Goal: Transaction & Acquisition: Purchase product/service

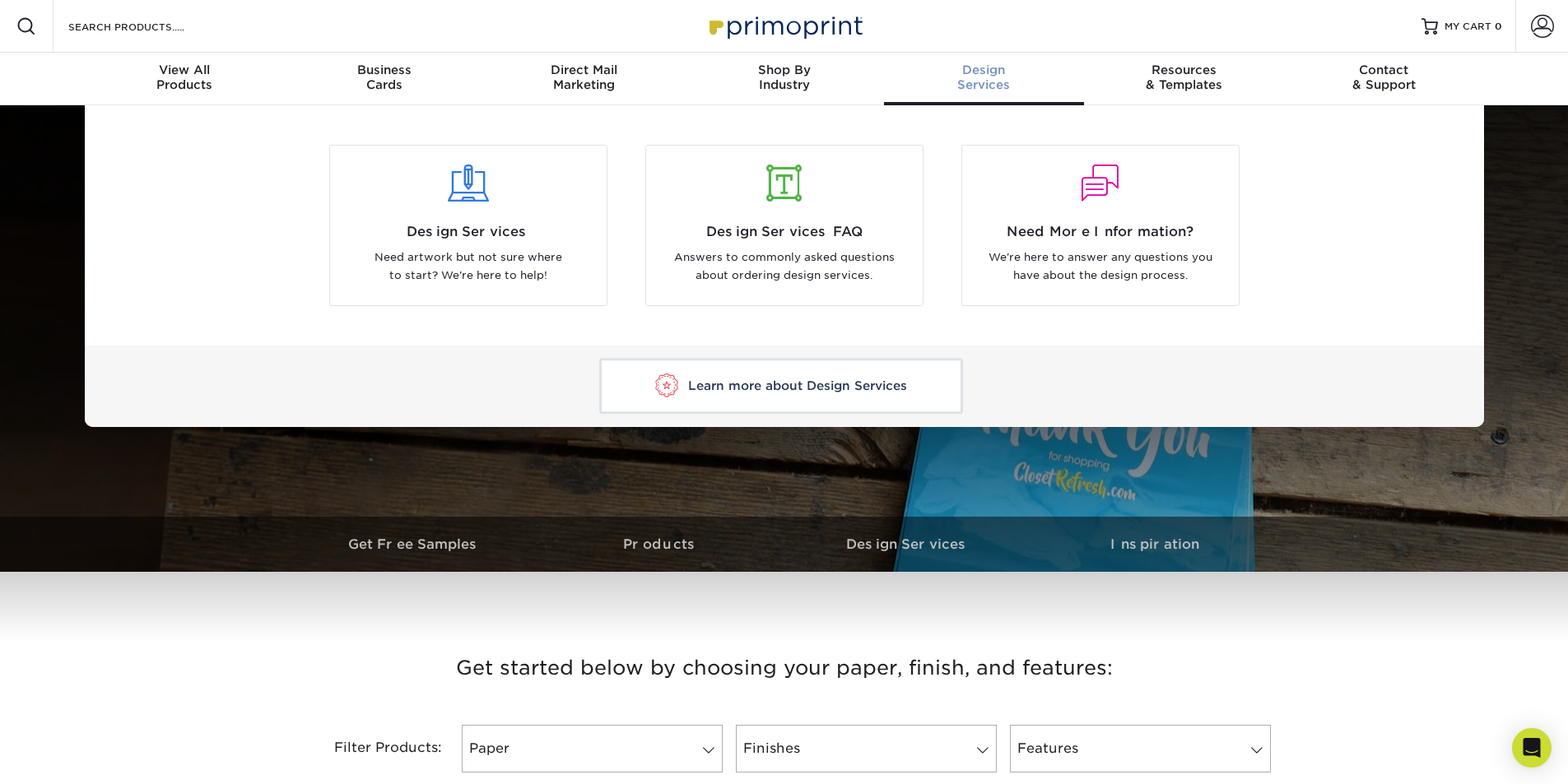
click at [980, 73] on span "Design" at bounding box center [984, 69] width 200 height 14
click at [457, 230] on span "Design Services" at bounding box center [467, 231] width 251 height 19
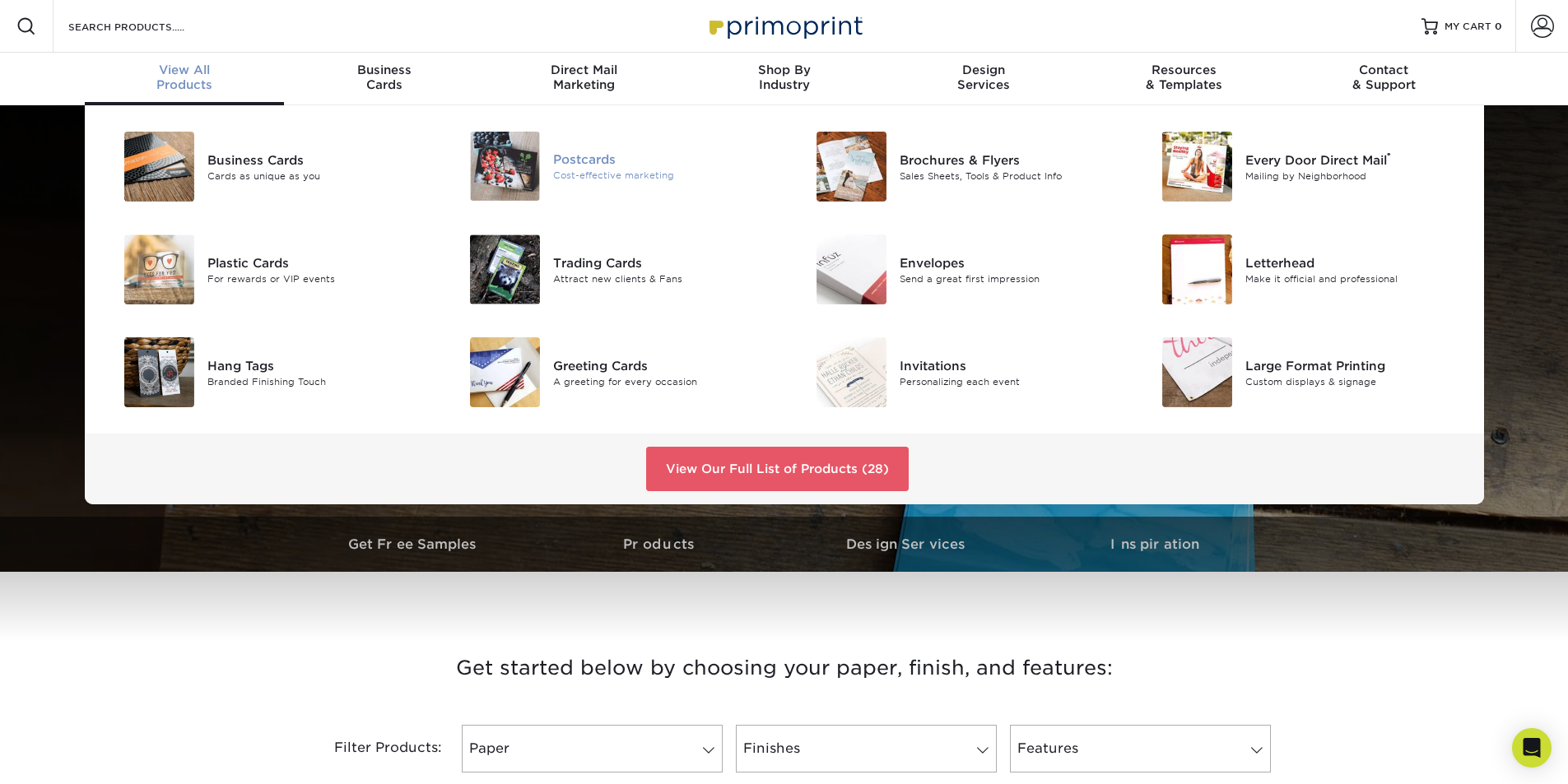
click at [587, 161] on div "Postcards" at bounding box center [662, 159] width 218 height 18
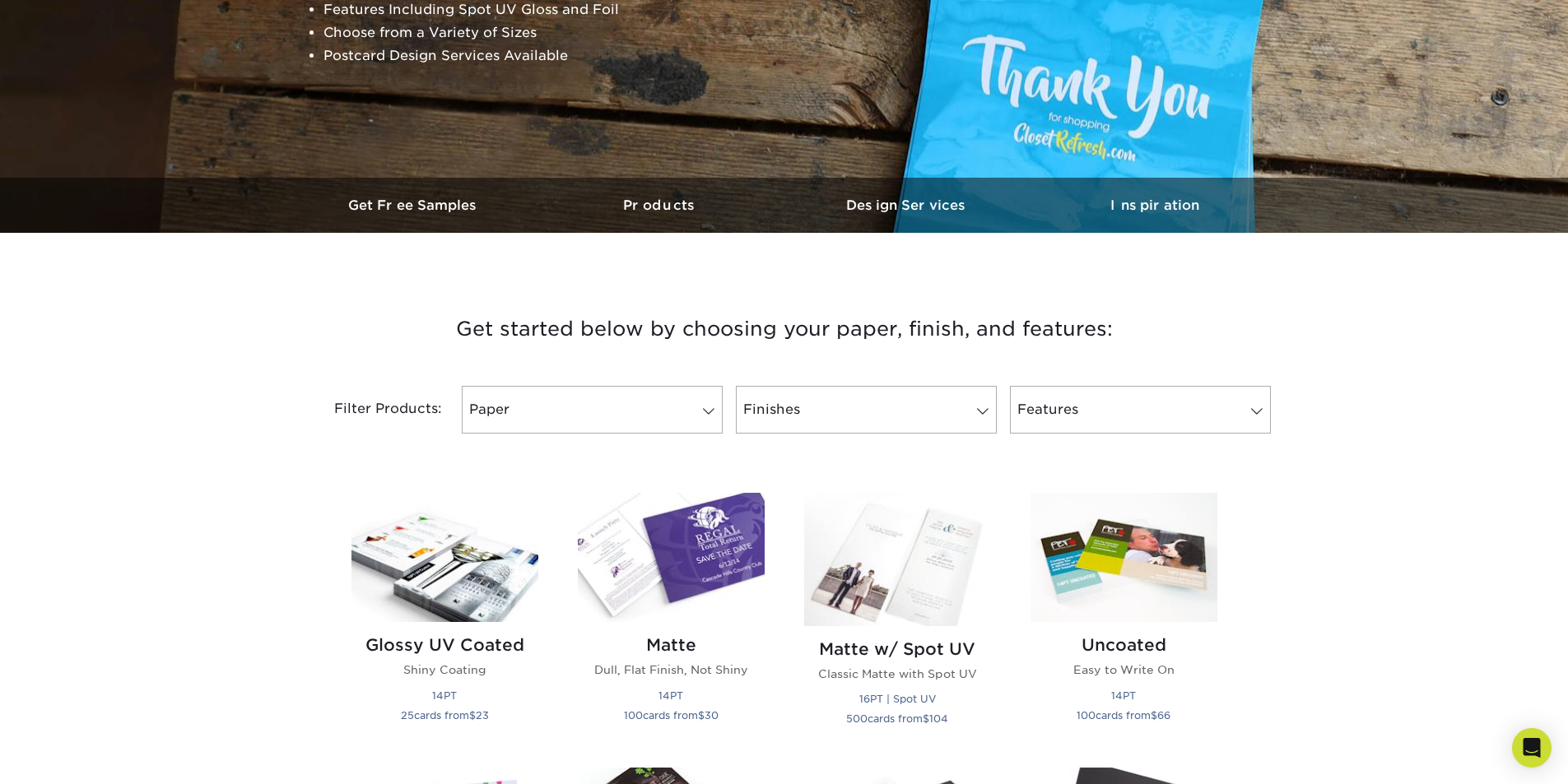
scroll to position [329, 0]
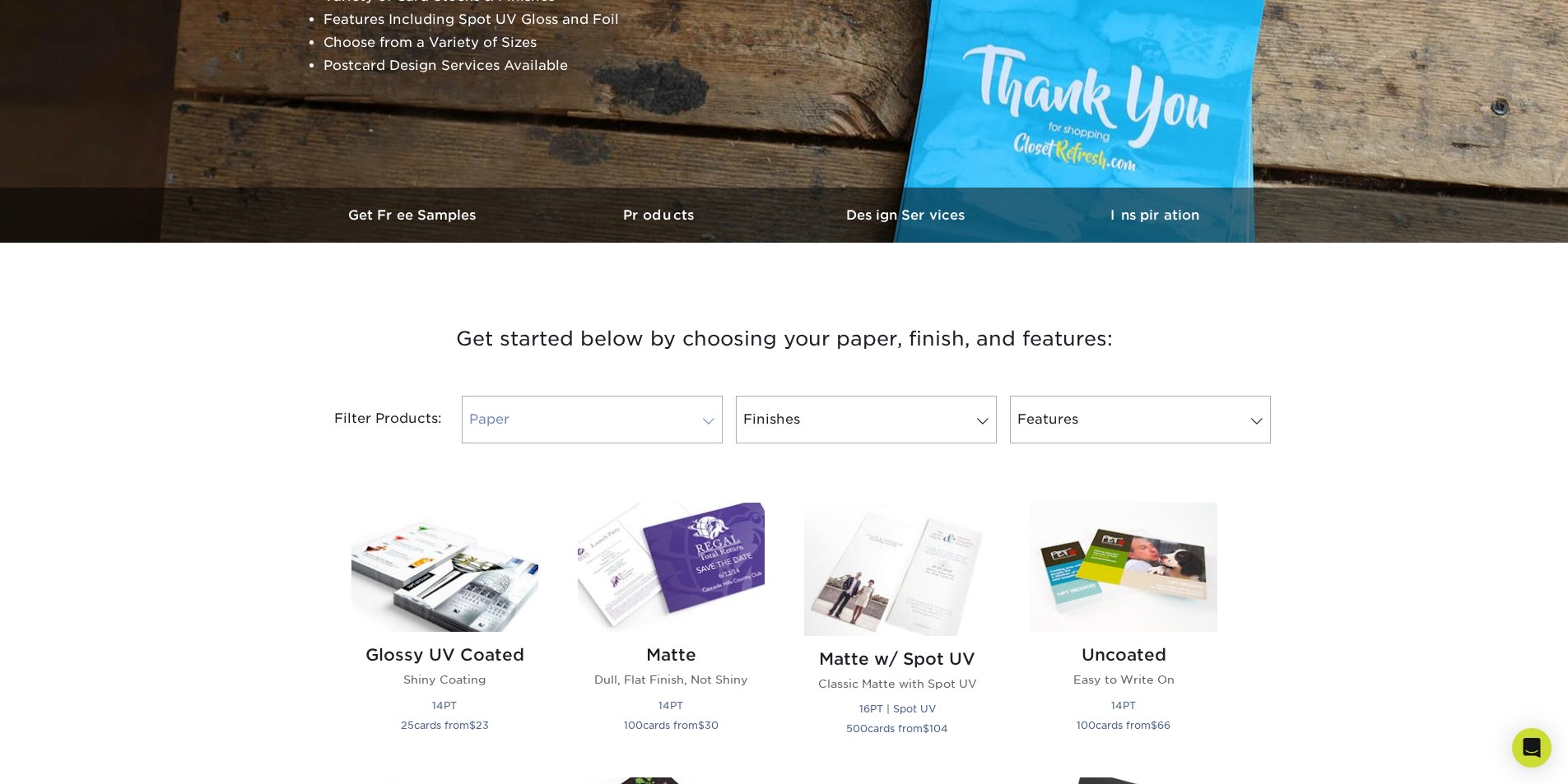
click at [704, 419] on span at bounding box center [708, 422] width 23 height 14
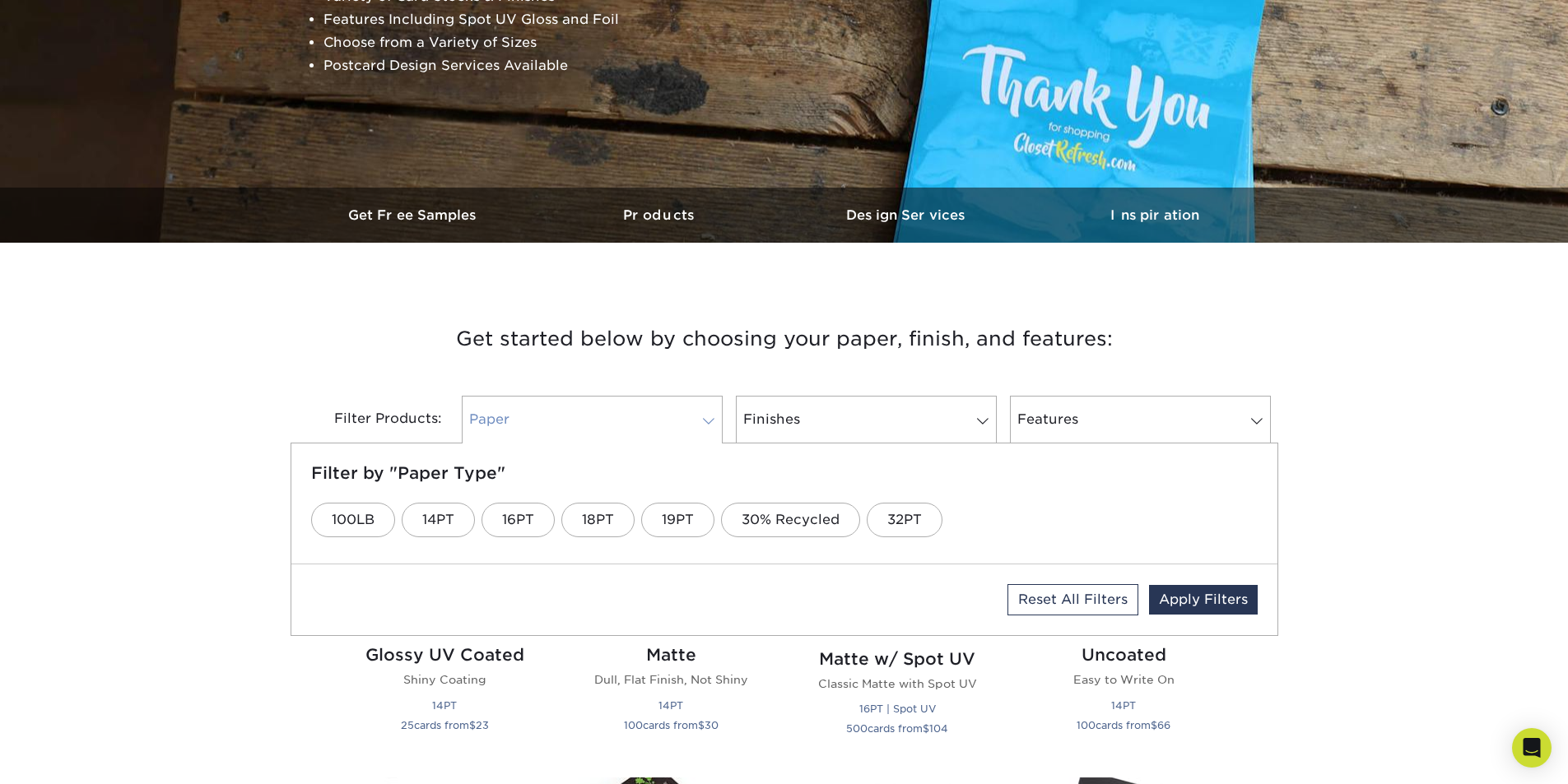
click at [704, 419] on span at bounding box center [708, 422] width 23 height 14
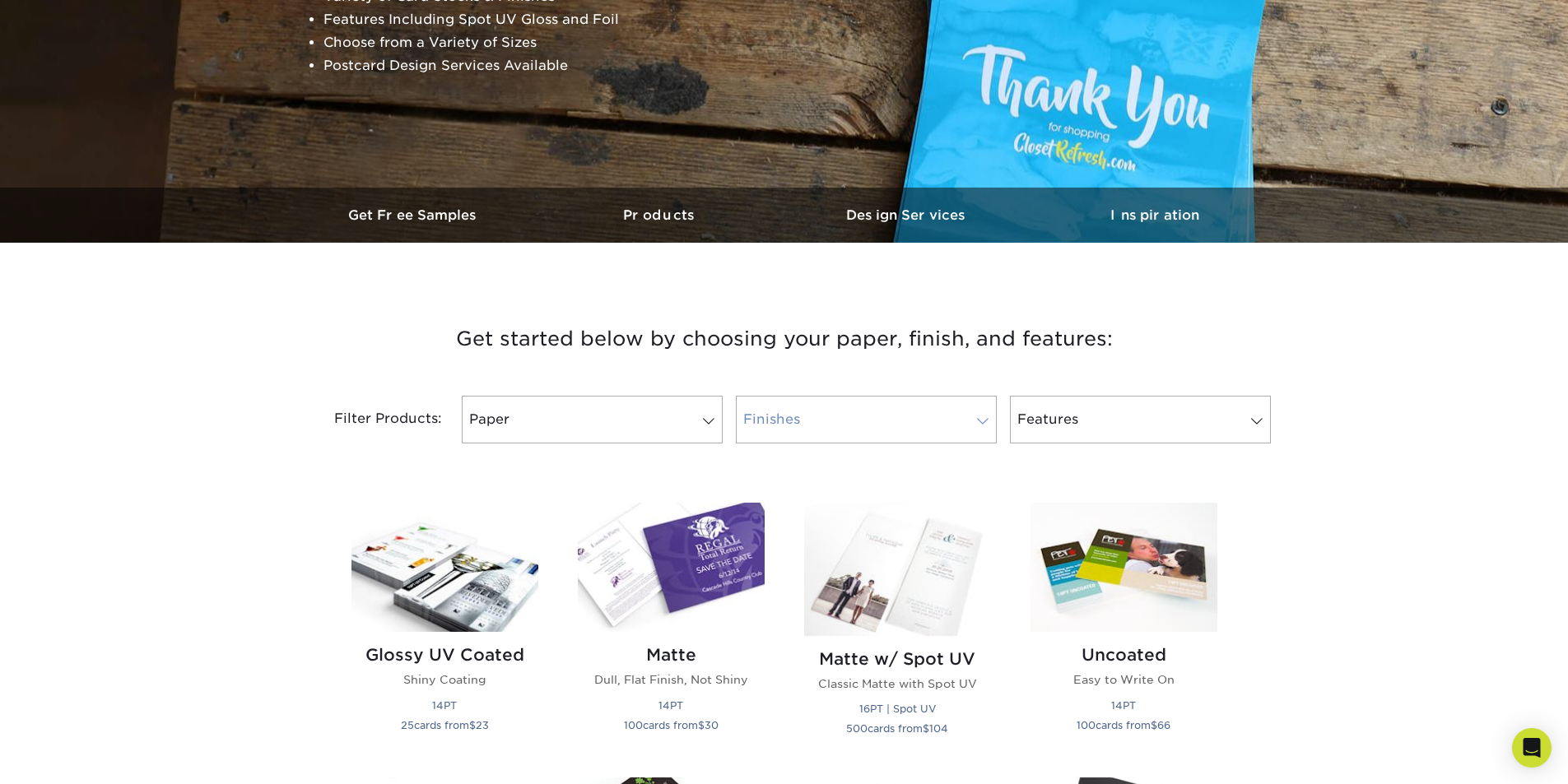
click at [981, 417] on span at bounding box center [982, 422] width 23 height 14
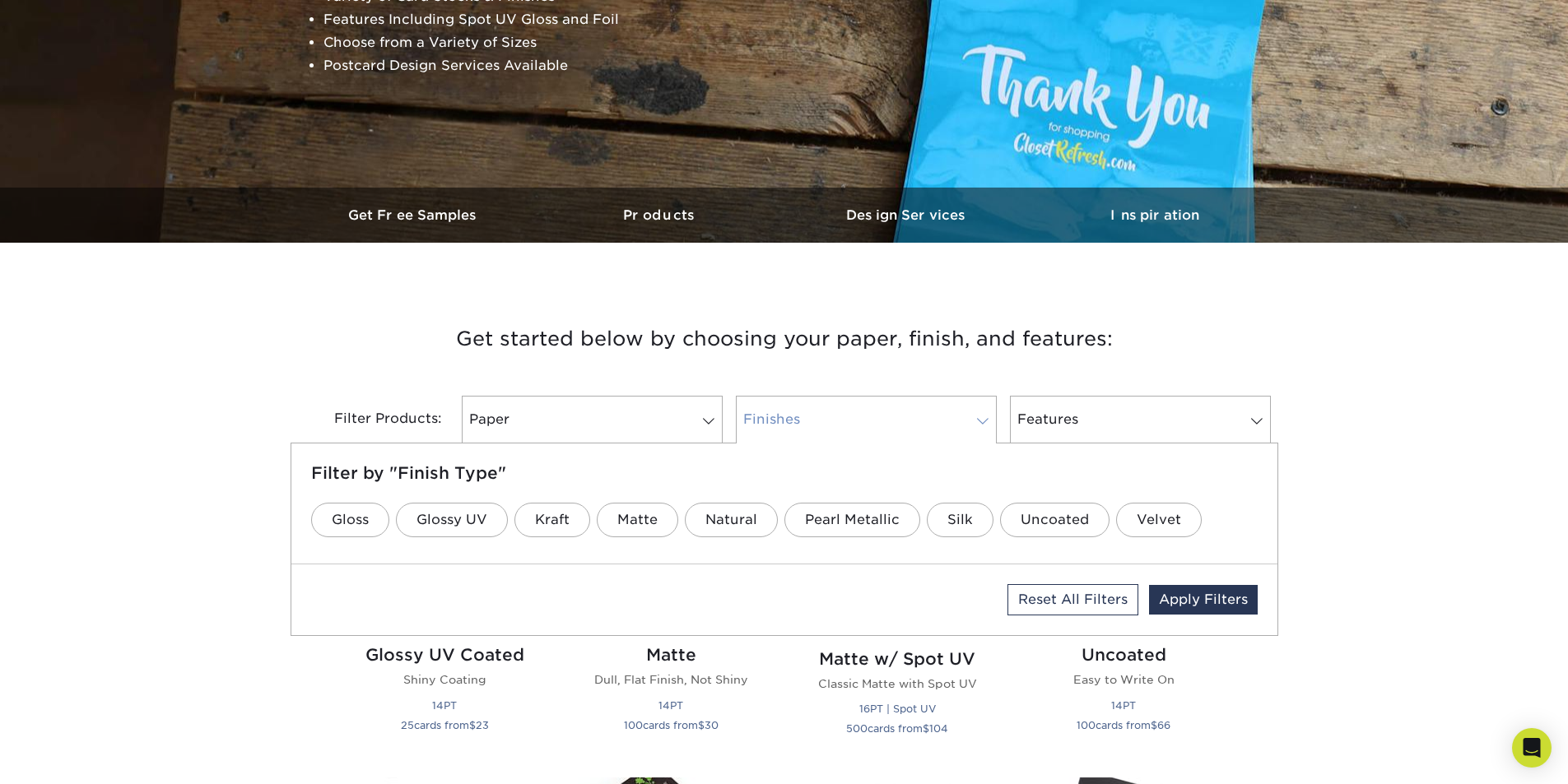
click at [981, 417] on span at bounding box center [982, 422] width 23 height 14
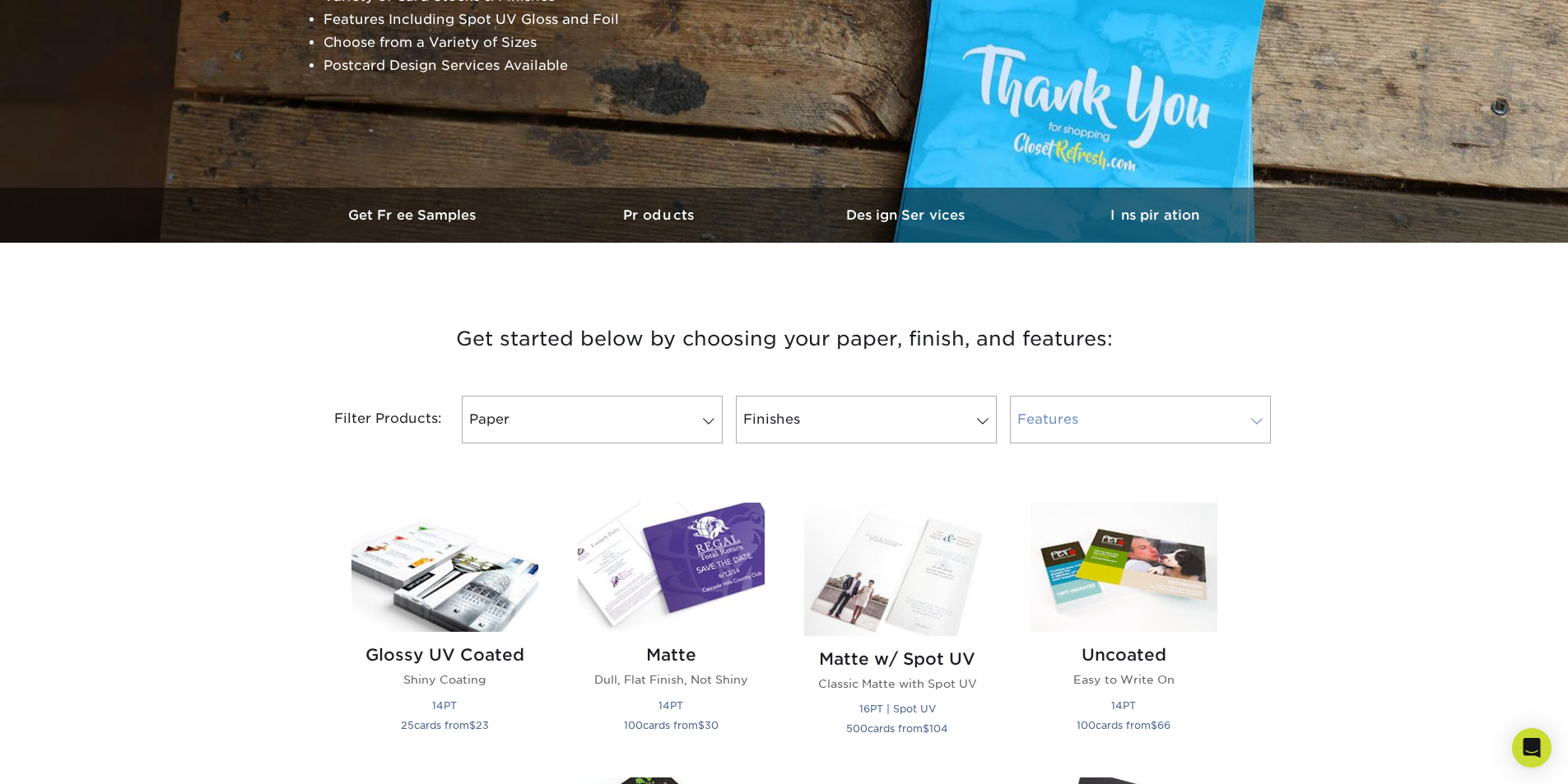
click at [1254, 417] on span at bounding box center [1256, 422] width 23 height 14
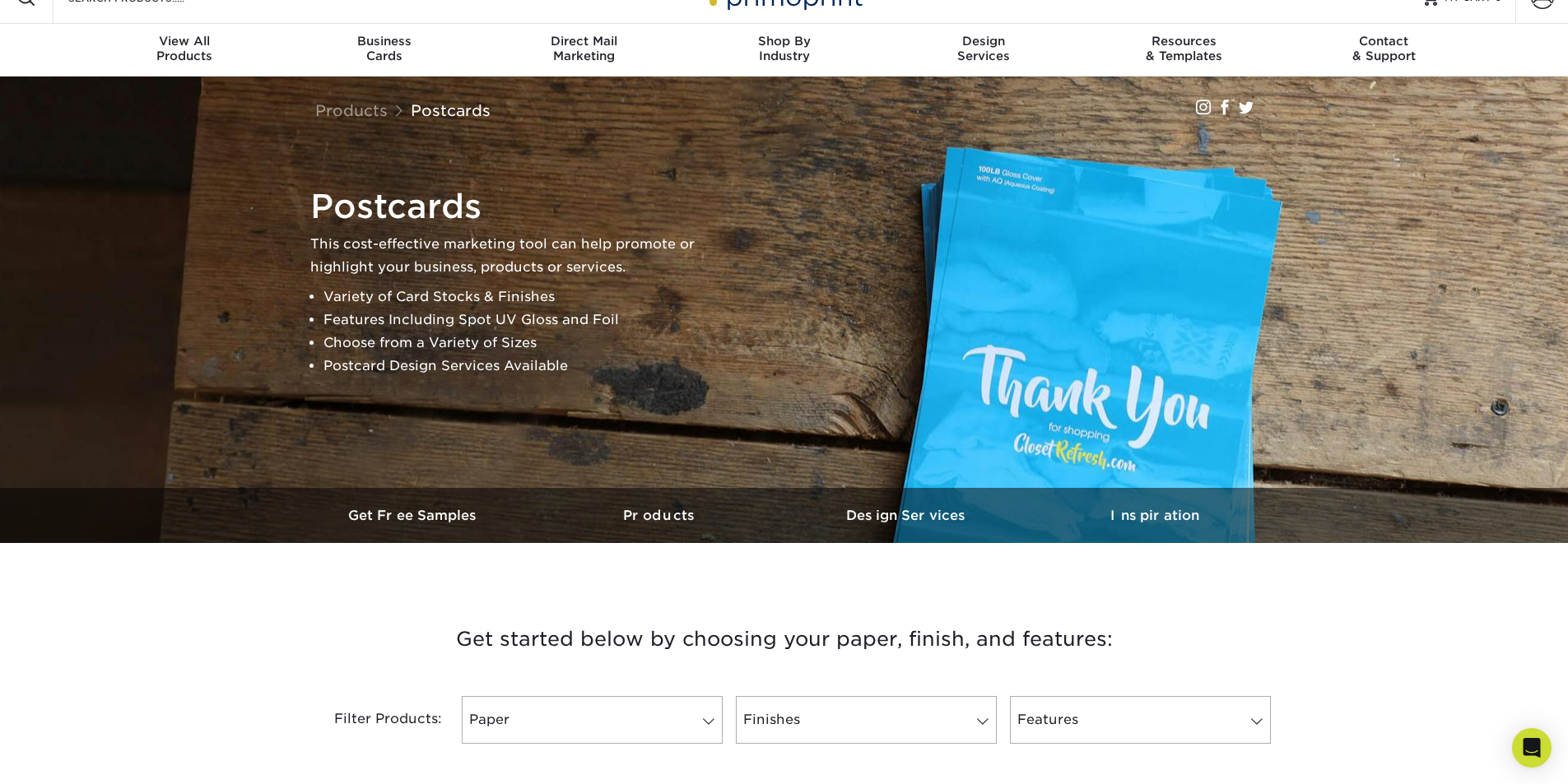
scroll to position [0, 0]
